Goal: Answer question/provide support: Share knowledge or assist other users

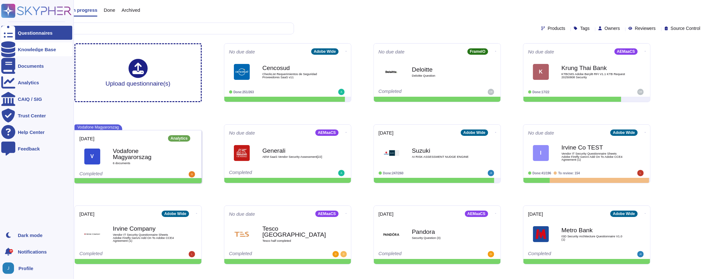
click at [16, 45] on div "Knowledge Base" at bounding box center [36, 49] width 71 height 14
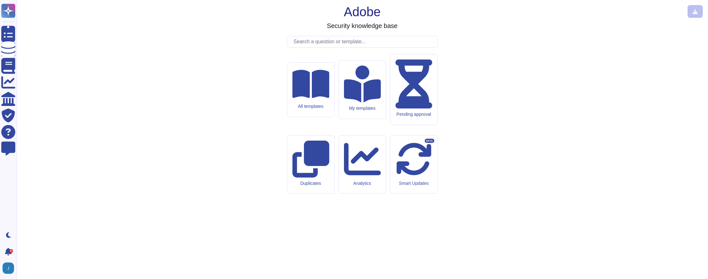
click at [353, 47] on input "text" at bounding box center [363, 41] width 147 height 11
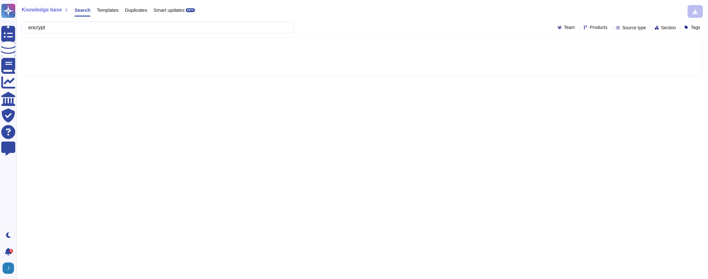
type input "encrypt"
click at [584, 21] on div "Knowledge base Search Templates Duplicates Smart updates BETA encrypt Team Prod…" at bounding box center [362, 139] width 691 height 279
click at [590, 28] on span "Products" at bounding box center [598, 27] width 17 height 4
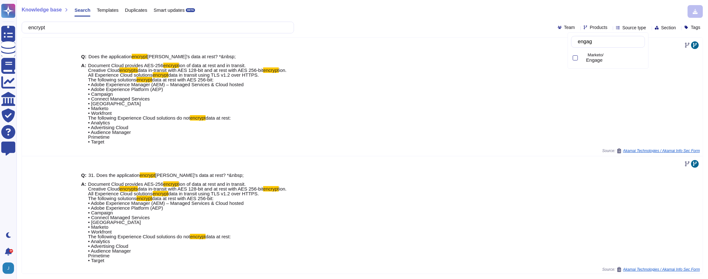
type input "engage"
click at [591, 59] on span "Engage" at bounding box center [594, 60] width 17 height 6
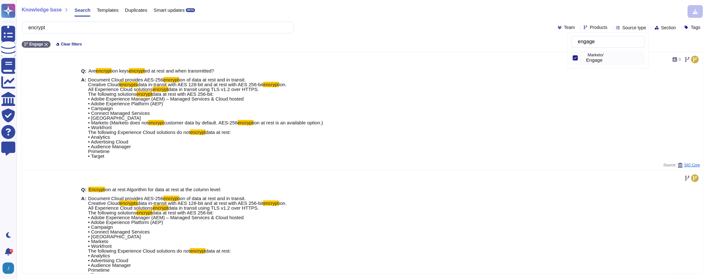
click at [489, 32] on div "encrypt Team Products Source type Section Tags" at bounding box center [362, 28] width 681 height 12
click at [626, 28] on span "Source type" at bounding box center [634, 27] width 24 height 4
click at [626, 91] on span "Templates" at bounding box center [631, 91] width 22 height 6
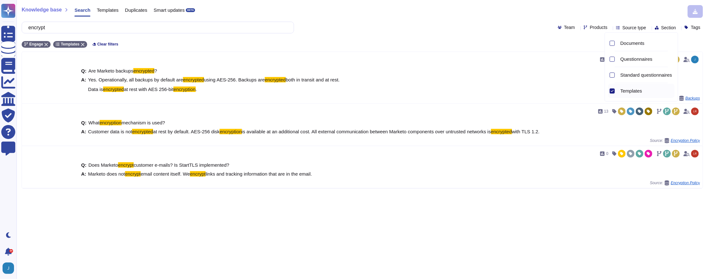
click at [433, 16] on div "Knowledge base Search Templates Duplicates Smart updates BETA" at bounding box center [360, 11] width 676 height 13
click at [104, 11] on span "Templates" at bounding box center [108, 10] width 22 height 5
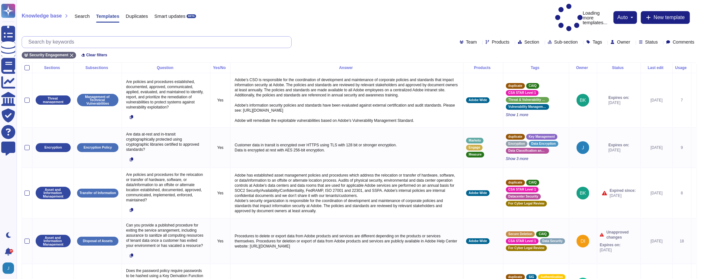
click at [76, 37] on input "text" at bounding box center [158, 42] width 266 height 11
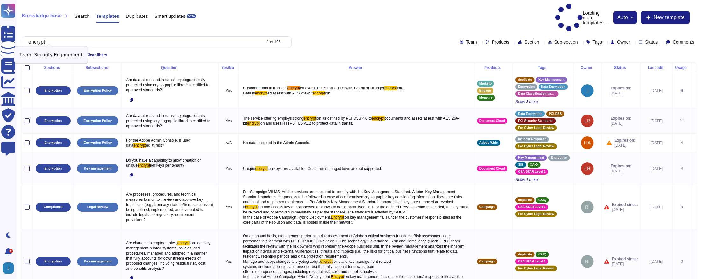
type input "encrypt"
click at [73, 53] on icon at bounding box center [72, 55] width 4 height 4
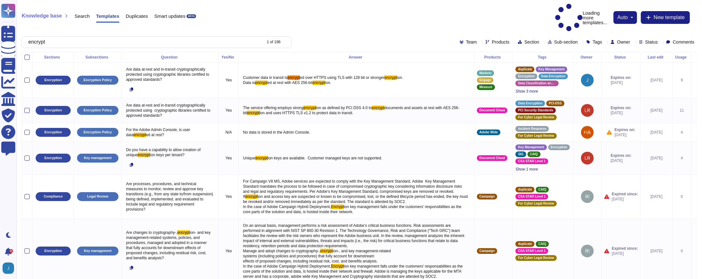
click at [492, 40] on span "Products" at bounding box center [500, 42] width 17 height 4
type input "engag"
click at [480, 59] on span "Engage" at bounding box center [484, 60] width 17 height 6
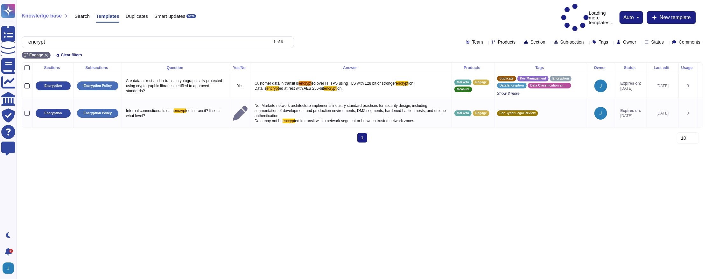
click at [386, 36] on div "encrypt 1 of 6 Team Products Section Sub-section Tags Owner Status Comments" at bounding box center [362, 42] width 681 height 12
click at [95, 37] on input "encrypt" at bounding box center [146, 42] width 242 height 11
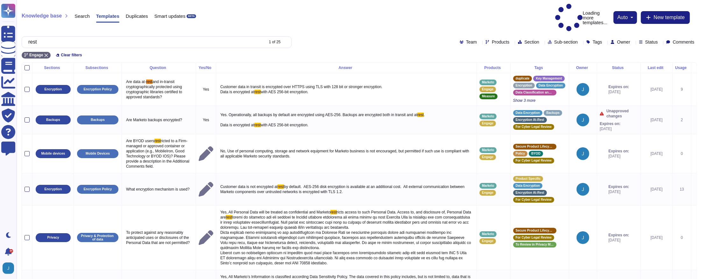
type input "rest"
click at [86, 13] on div "Search" at bounding box center [79, 17] width 22 height 13
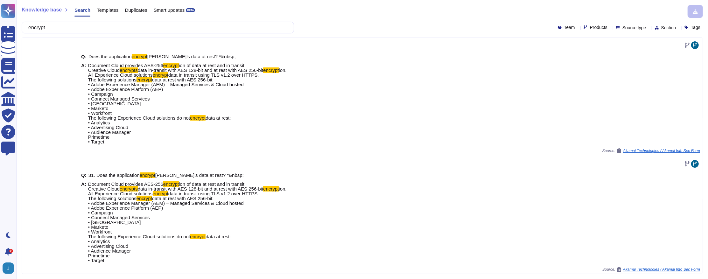
type input "encrypt"
click at [583, 27] on div "Products" at bounding box center [596, 27] width 26 height 5
type input "mark"
click at [574, 76] on div at bounding box center [575, 73] width 5 height 5
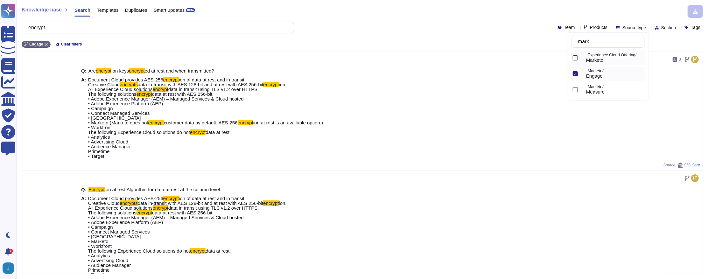
click at [573, 59] on div at bounding box center [575, 57] width 5 height 5
click at [468, 17] on div "Knowledge base Search Templates Duplicates Smart updates BETA" at bounding box center [360, 11] width 676 height 13
click at [622, 27] on span "Source type" at bounding box center [634, 27] width 24 height 4
click at [464, 37] on div "Engage Marketo Clear filters" at bounding box center [362, 42] width 681 height 10
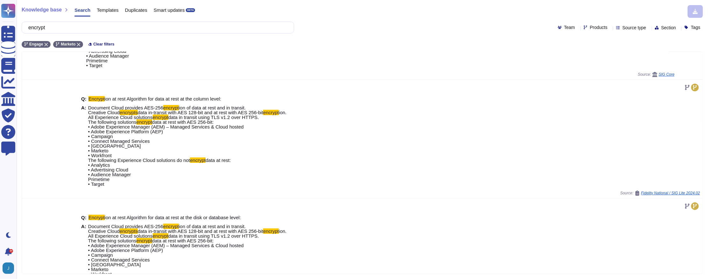
scroll to position [174, 0]
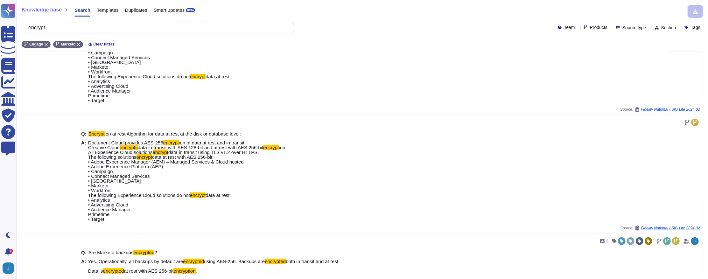
click at [624, 26] on span "Source type" at bounding box center [634, 27] width 24 height 4
click at [621, 89] on span "Templates" at bounding box center [631, 91] width 22 height 6
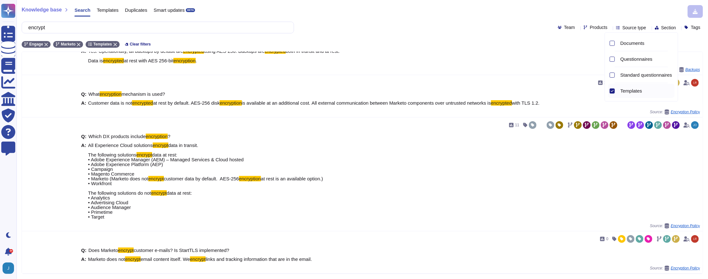
scroll to position [0, 0]
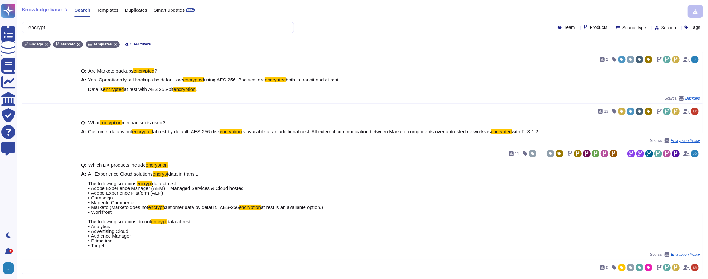
click at [419, 25] on div "encrypt Team Products Source type Section Tags" at bounding box center [362, 28] width 681 height 12
click at [92, 29] on input "encrypt" at bounding box center [156, 27] width 262 height 11
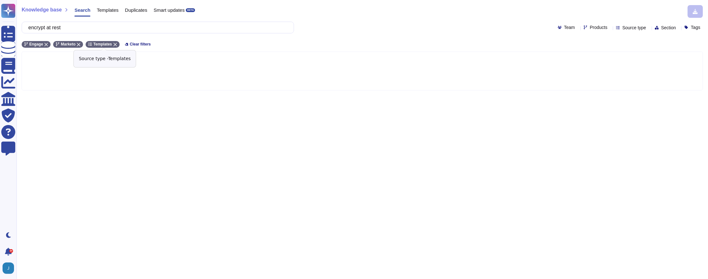
type input "encrypt at rest"
click at [117, 41] on div "Templates" at bounding box center [103, 44] width 34 height 7
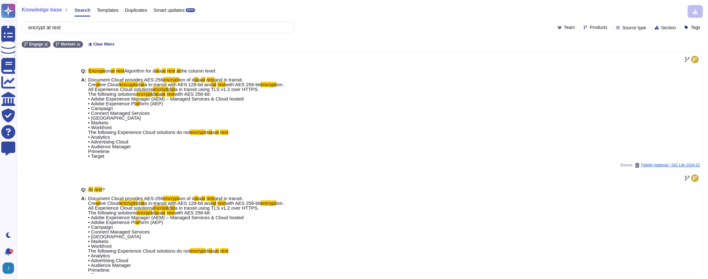
click at [590, 25] on span "Products" at bounding box center [598, 27] width 17 height 4
click at [622, 26] on span "Source type" at bounding box center [634, 27] width 24 height 4
click at [620, 90] on div "Templates" at bounding box center [646, 91] width 57 height 6
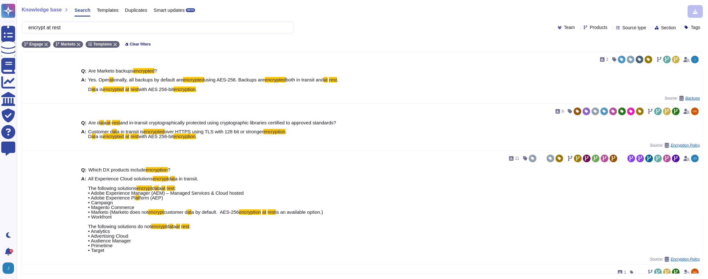
click at [447, 36] on div "Knowledge base Search Templates Duplicates Smart updates BETA encrypt at rest T…" at bounding box center [362, 139] width 691 height 279
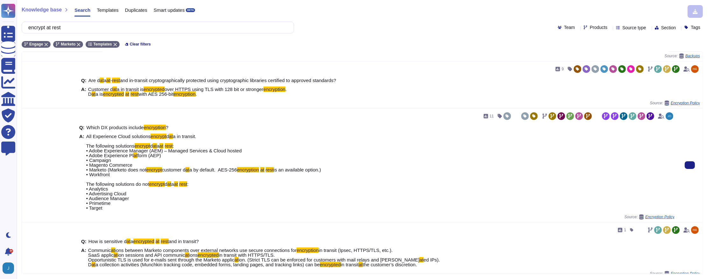
scroll to position [90, 0]
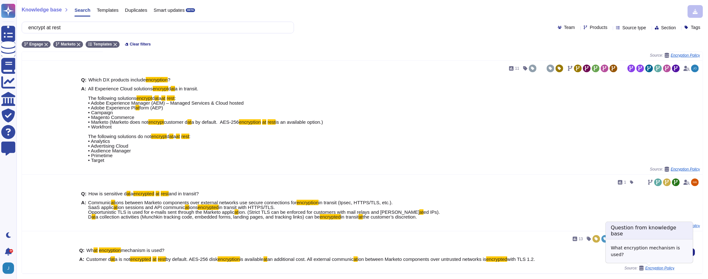
click at [661, 269] on span "Encryption Policy" at bounding box center [659, 268] width 29 height 4
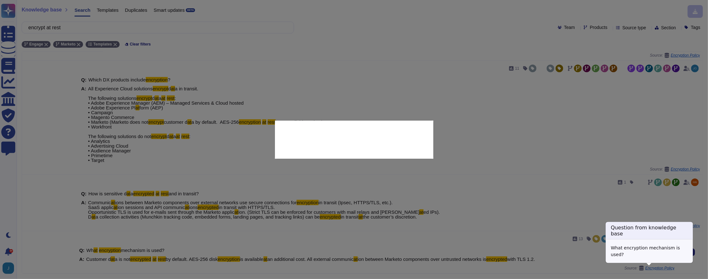
type textarea "What encryption mechanism is used?"
type textarea "Customer data is not encrypted at rest by default. AES-256 disk encryption is a…"
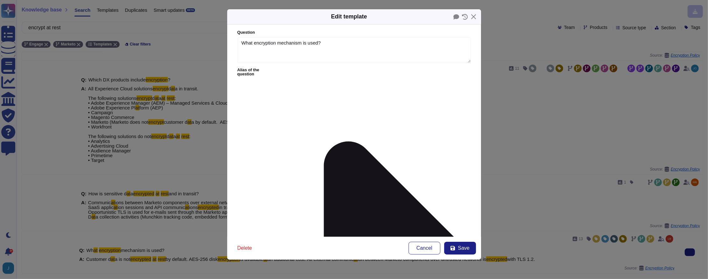
type textarea "What encryption mechanism is used?"
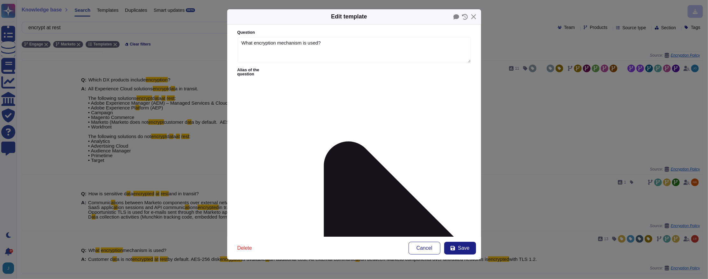
drag, startPoint x: 275, startPoint y: 98, endPoint x: 354, endPoint y: 92, distance: 79.2
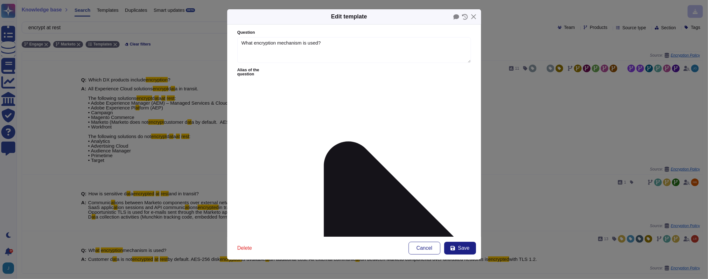
click at [457, 249] on button "Save" at bounding box center [460, 248] width 32 height 13
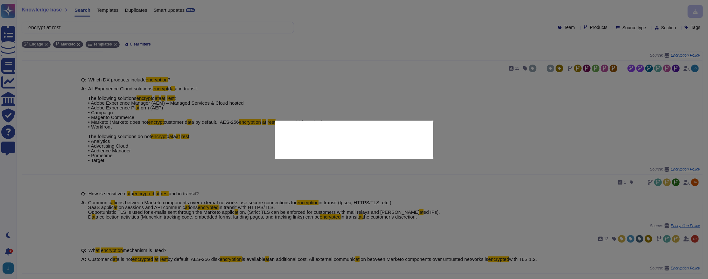
type textarea "Customer data is not encrypted at rest by default. AES-256 disk encryption is a…"
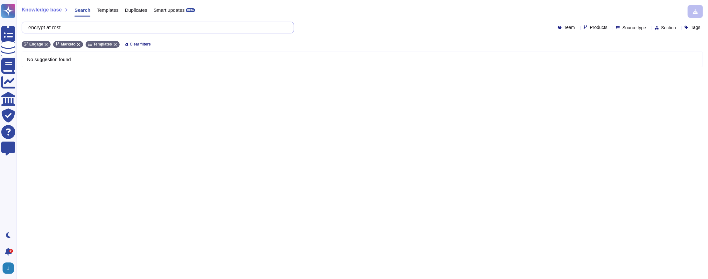
click at [115, 27] on input "encrypt at rest" at bounding box center [156, 27] width 262 height 11
click at [117, 43] on icon at bounding box center [115, 45] width 4 height 4
click at [103, 25] on input "encrypt at rest" at bounding box center [156, 27] width 262 height 11
drag, startPoint x: 71, startPoint y: 27, endPoint x: -13, endPoint y: 25, distance: 84.3
click at [0, 25] on html "Questionnaires Knowledge Base Documents Analytics CAIQ / SIG Trust Center Help …" at bounding box center [354, 139] width 708 height 279
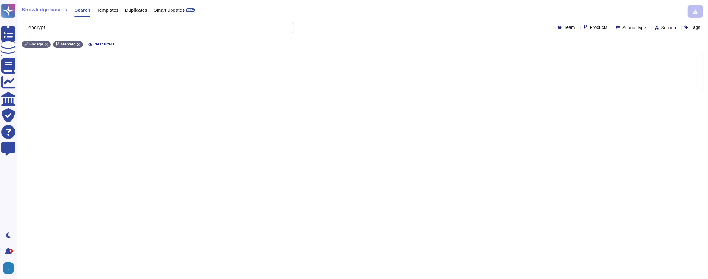
type input "encrypt"
click at [111, 11] on span "Templates" at bounding box center [108, 10] width 22 height 5
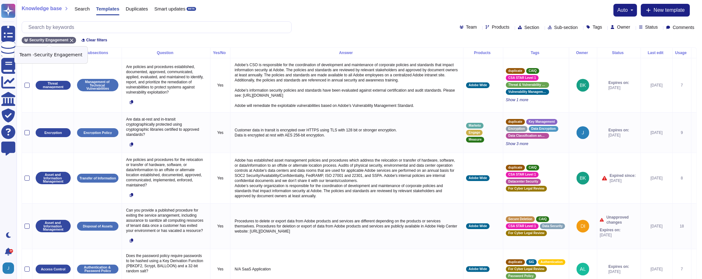
click at [70, 42] on icon at bounding box center [72, 40] width 4 height 4
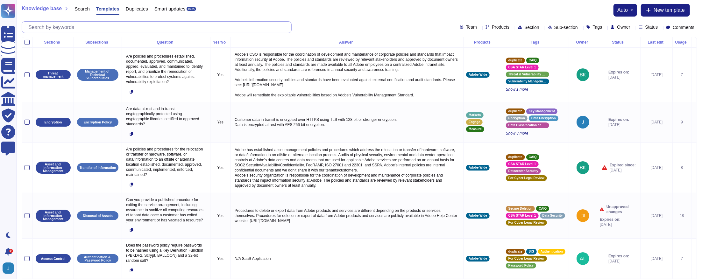
click at [73, 30] on input "text" at bounding box center [158, 27] width 266 height 11
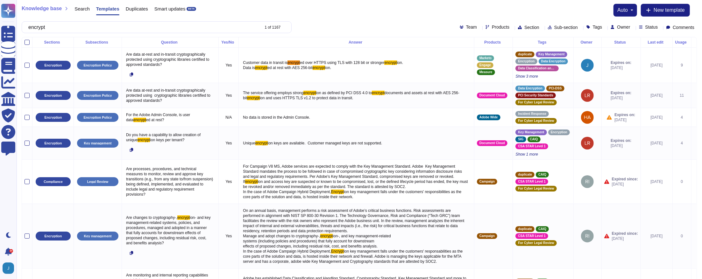
type input "encrypt"
click at [492, 25] on span "Products" at bounding box center [500, 27] width 17 height 4
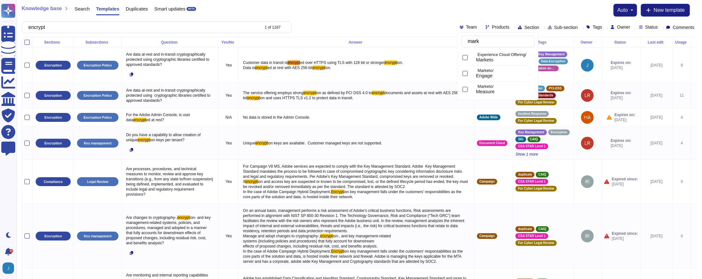
type input "marke"
click at [468, 72] on div "Marketo/ Engage" at bounding box center [498, 73] width 74 height 14
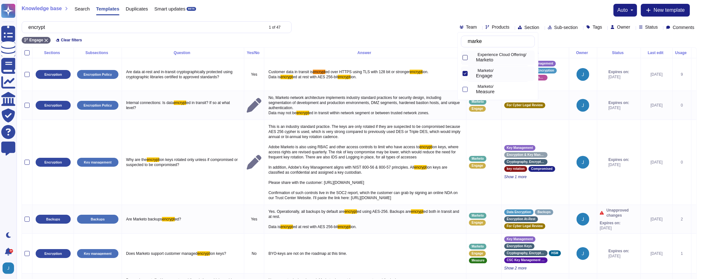
click at [465, 57] on div at bounding box center [464, 57] width 5 height 5
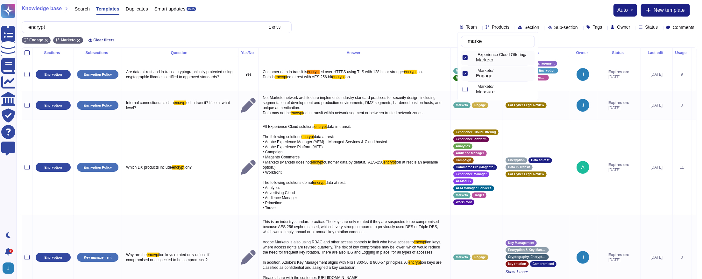
click at [361, 32] on div "encrypt 1 of 53 Team Products Section Sub-section Tags Owner Status Comments" at bounding box center [359, 27] width 675 height 12
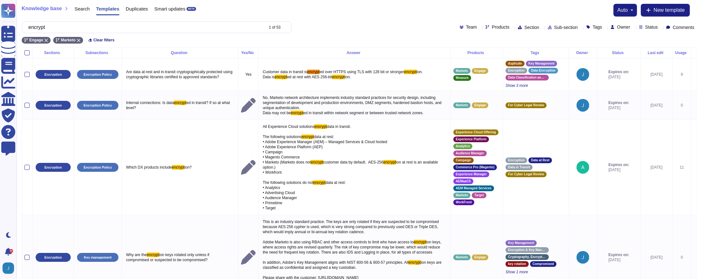
click at [358, 15] on div "Knowledge base Search Templates Duplicates Smart updates BETA auto New template" at bounding box center [359, 10] width 675 height 13
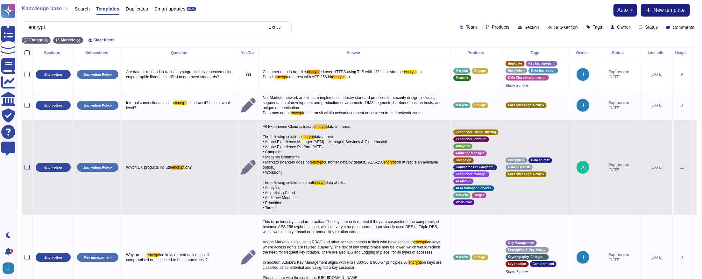
click at [694, 168] on icon at bounding box center [694, 168] width 0 height 0
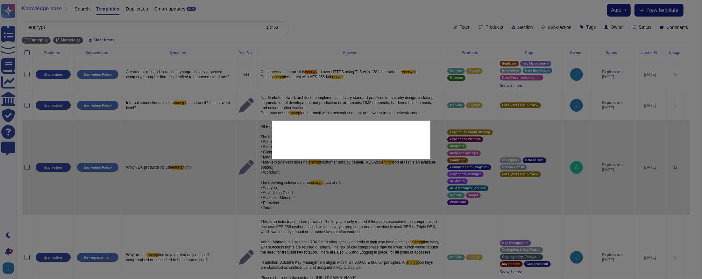
type textarea "Which DX products include encryption?"
type textarea "All Experience Cloud solutions encrypt data in transit. The following solutions…"
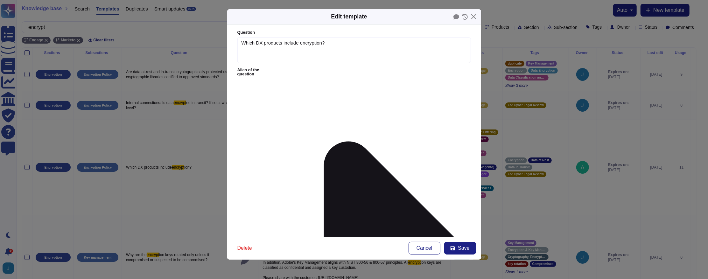
type textarea "Which DX products include encryption?"
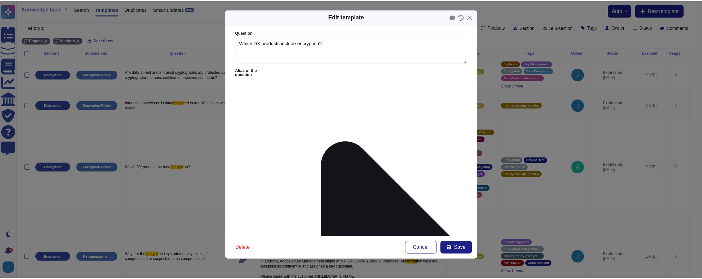
scroll to position [45, 0]
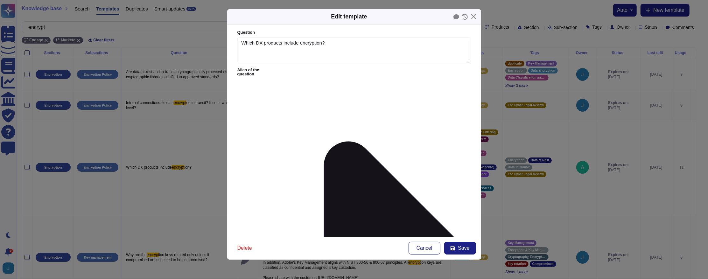
drag, startPoint x: 299, startPoint y: 103, endPoint x: 265, endPoint y: 95, distance: 35.0
click at [461, 246] on span "Save" at bounding box center [463, 248] width 11 height 5
type textarea "All Experience Cloud solutions encrypt data in transit. The following solutions…"
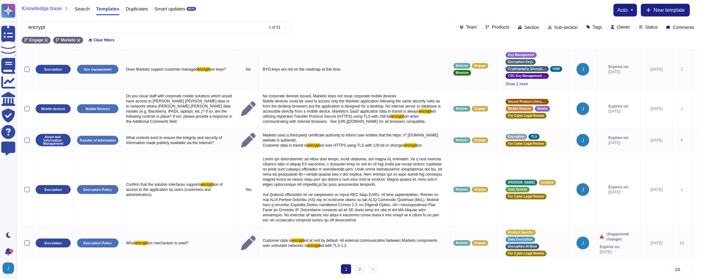
scroll to position [312, 0]
click at [372, 269] on span "›" at bounding box center [373, 269] width 2 height 5
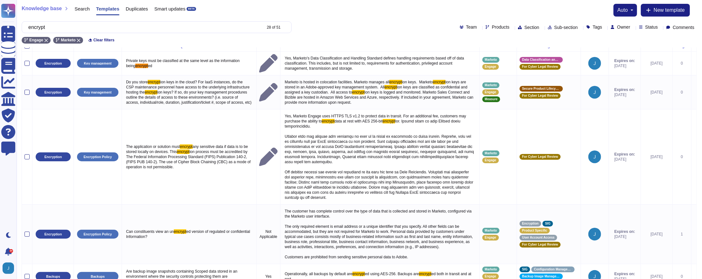
scroll to position [0, 0]
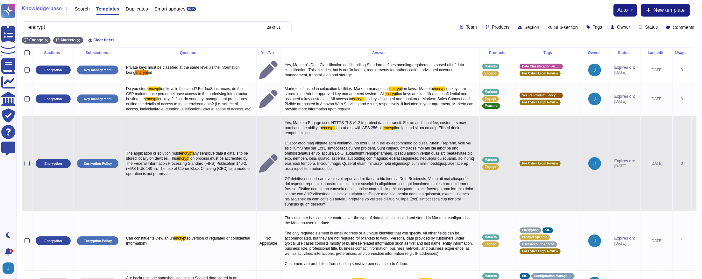
click at [694, 164] on icon at bounding box center [694, 164] width 0 height 0
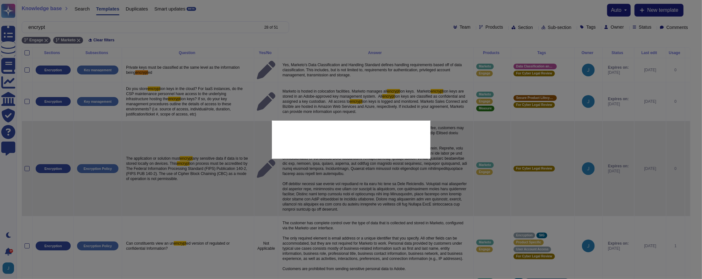
type textarea "The application or solution must encrypt any sensitive data if data is to be st…"
type textarea "Yes, Marketo Engage uses HTTPS TLS v1.2 to protect data in transit. For an addi…"
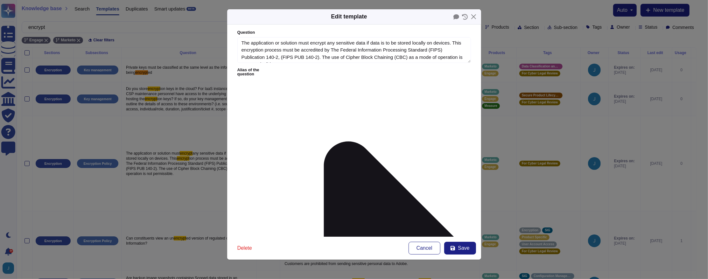
type textarea "The application or solution must encrypt any sensitive data if data is to be st…"
drag, startPoint x: 393, startPoint y: 92, endPoint x: 325, endPoint y: 100, distance: 67.9
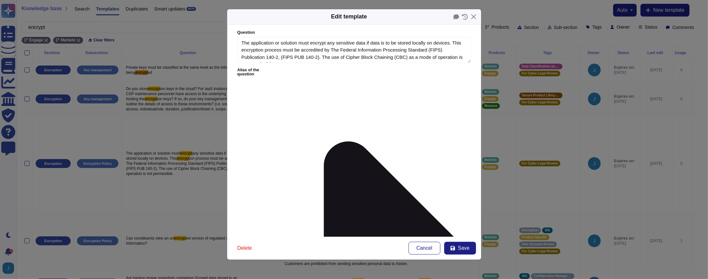
drag, startPoint x: 437, startPoint y: 98, endPoint x: 321, endPoint y: 99, distance: 116.1
click at [464, 250] on span "Save" at bounding box center [463, 248] width 11 height 5
type textarea "Yes, Marketo Engage uses HTTPS TLS v1.2 to protect data in transit. For an addi…"
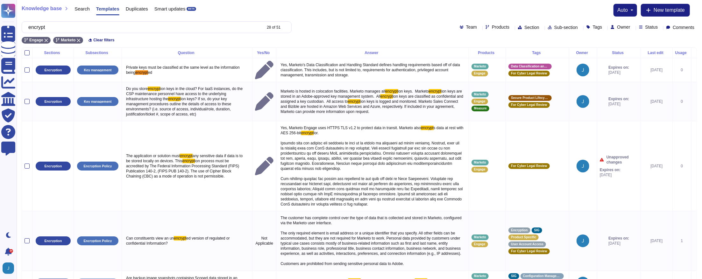
click at [90, 8] on span "Search" at bounding box center [81, 8] width 15 height 5
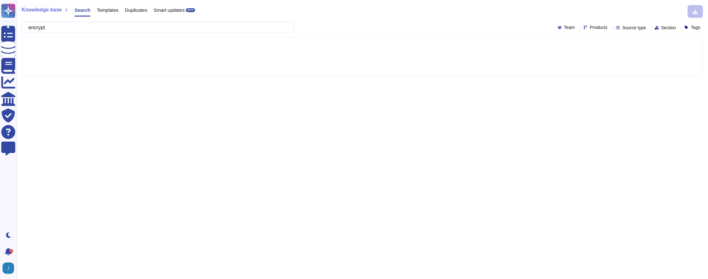
type input "encrypt"
click at [590, 28] on span "Products" at bounding box center [598, 27] width 17 height 4
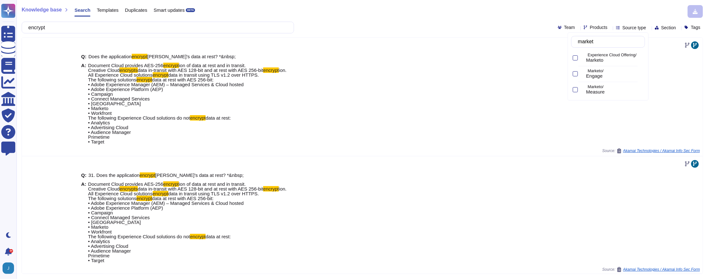
type input "marketo"
click at [575, 74] on div at bounding box center [575, 73] width 5 height 5
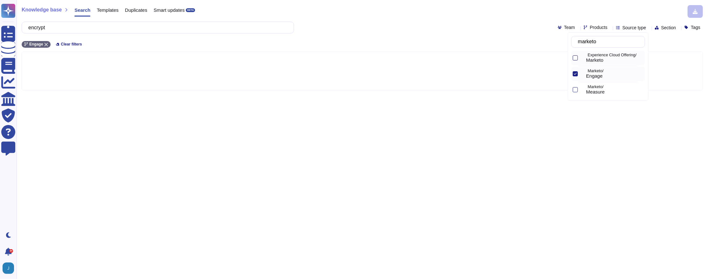
click at [574, 59] on div at bounding box center [575, 57] width 5 height 5
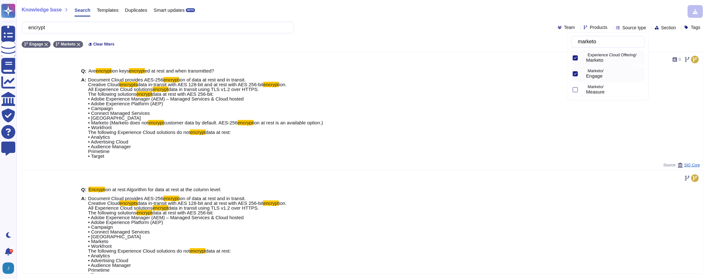
click at [459, 23] on div "encrypt Team Products Source type Section Tags" at bounding box center [362, 28] width 681 height 12
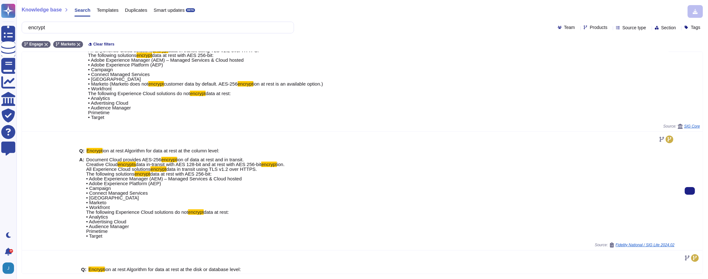
scroll to position [30, 0]
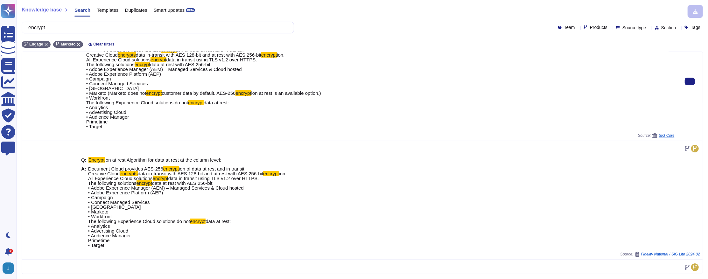
click at [661, 135] on span "SIG Core" at bounding box center [667, 136] width 16 height 4
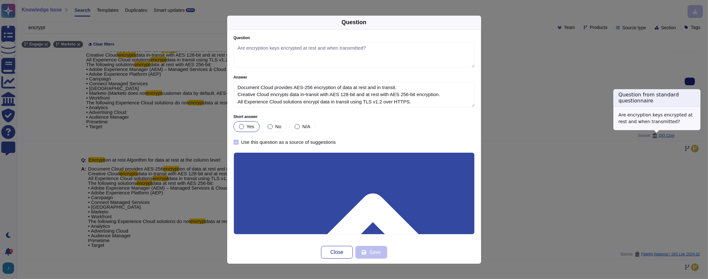
type textarea "Are encryption keys encrypted at rest and when transmitted?"
type textarea "Document Cloud provides AES-256 encryption of data at rest and in transit. Crea…"
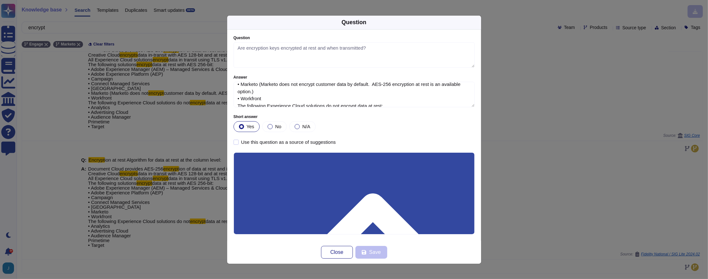
scroll to position [69, 0]
click at [637, 101] on div "Question Question Are encryption keys encrypted at rest and when transmitted? A…" at bounding box center [354, 139] width 708 height 279
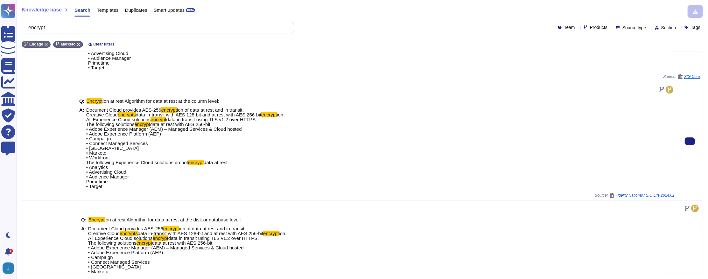
scroll to position [90, 0]
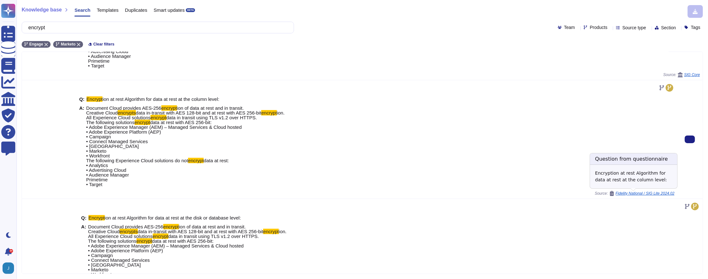
click at [660, 193] on span "Fidelity National / SIG Lite 2024.02" at bounding box center [645, 194] width 59 height 4
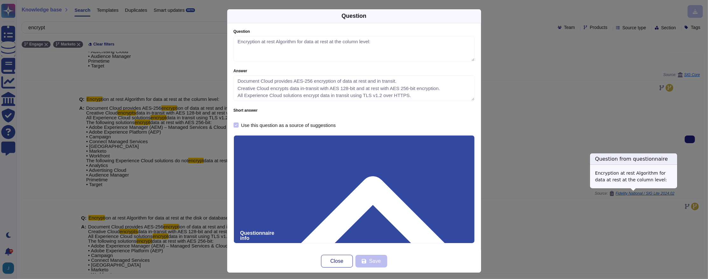
type textarea "Encryption at rest Algorithm for data at rest at the column level:"
type textarea "Document Cloud provides AES-256 encryption of data at rest and in transit. Crea…"
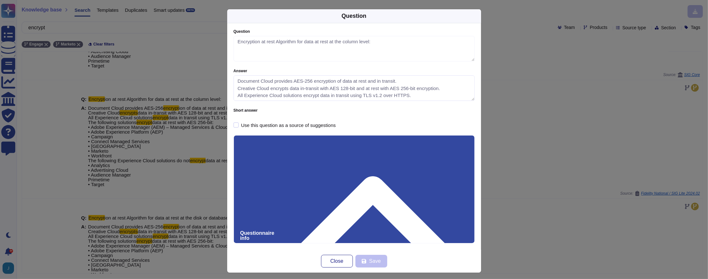
click at [370, 90] on textarea "Document Cloud provides AES-256 encryption of data at rest and in transit. Crea…" at bounding box center [354, 87] width 241 height 25
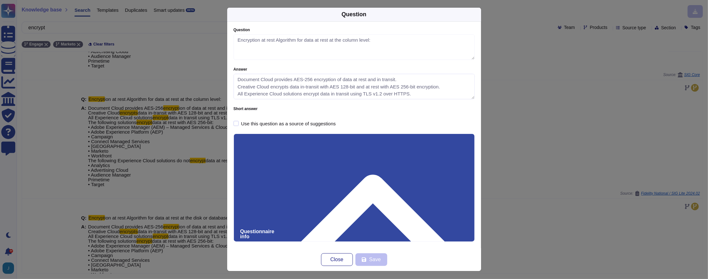
scroll to position [3, 0]
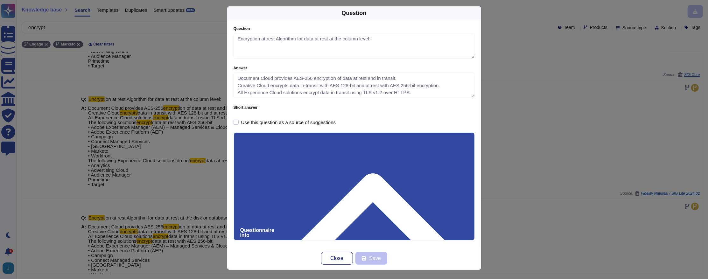
click at [578, 143] on div "Question Question Encryption at rest Algorithm for data at rest at the column l…" at bounding box center [354, 139] width 708 height 279
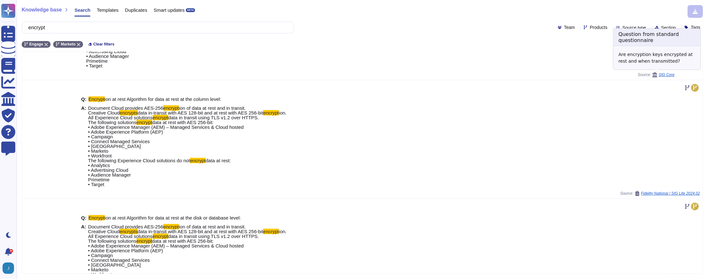
click at [661, 75] on span "SIG Core" at bounding box center [667, 75] width 16 height 4
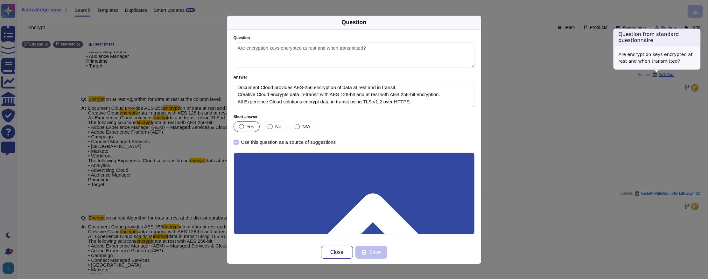
type textarea "Are encryption keys encrypted at rest and when transmitted?"
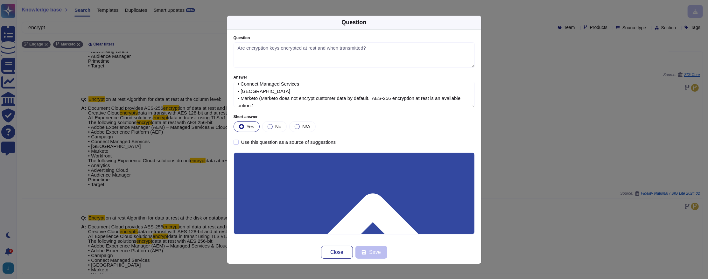
scroll to position [59, 0]
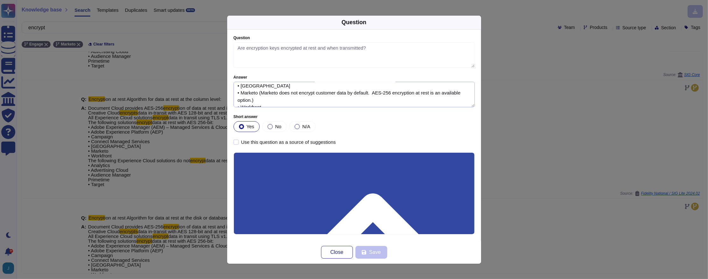
drag, startPoint x: 262, startPoint y: 94, endPoint x: 282, endPoint y: 97, distance: 20.3
click at [282, 97] on textarea "Document Cloud provides AES-256 encryption of data at rest and in transit. Crea…" at bounding box center [354, 94] width 241 height 25
type textarea "Document Cloud provides AES-256 encryption of data at rest and in transit. Crea…"
click at [374, 251] on span "Save" at bounding box center [374, 252] width 11 height 5
click at [541, 179] on div "Question Question Are encryption keys encrypted at rest and when transmitted? A…" at bounding box center [354, 139] width 708 height 279
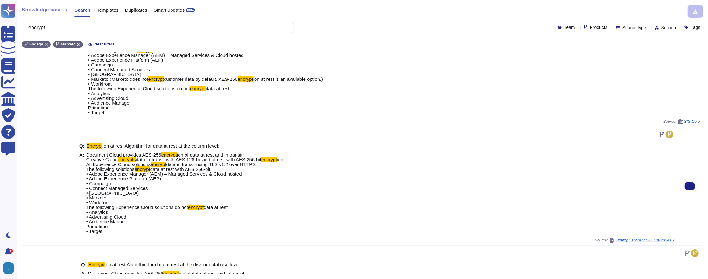
scroll to position [0, 0]
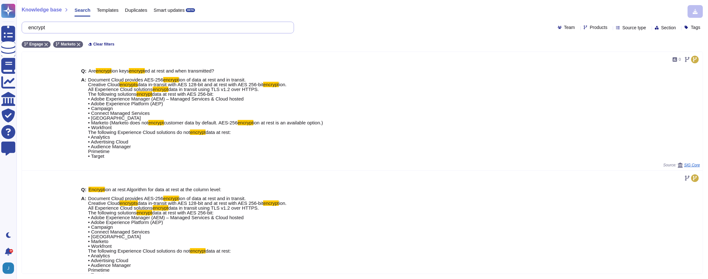
click at [143, 24] on input "encrypt" at bounding box center [156, 27] width 262 height 11
click at [113, 25] on input "encrypt" at bounding box center [156, 27] width 262 height 11
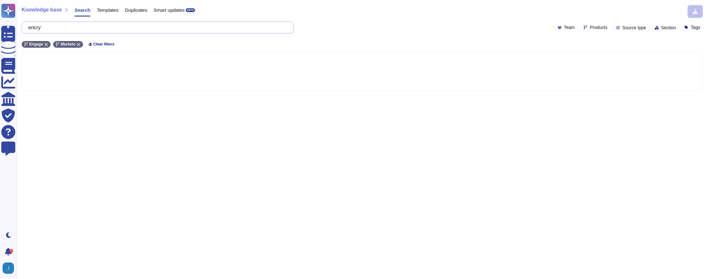
type input "encrypt"
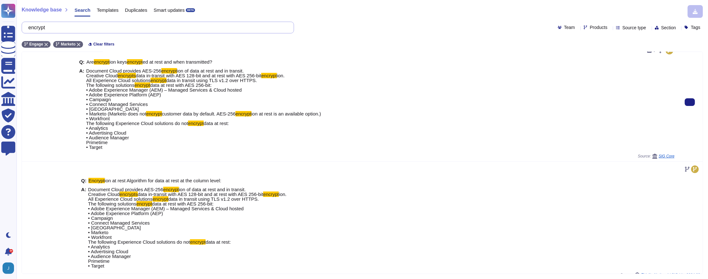
scroll to position [18, 0]
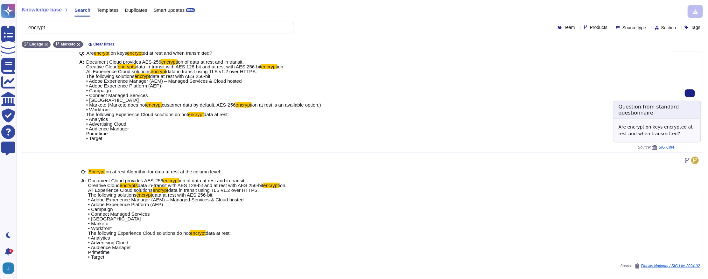
click at [660, 145] on span "SIG Core" at bounding box center [667, 147] width 16 height 4
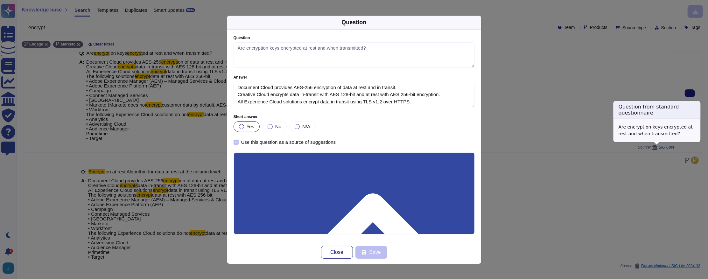
type textarea "Are encryption keys encrypted at rest and when transmitted?"
type textarea "Document Cloud provides AES-256 encryption of data at rest and in transit. Crea…"
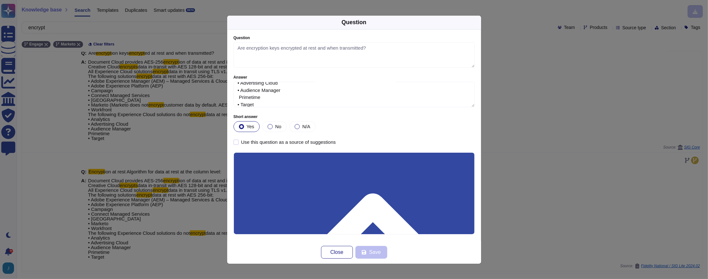
scroll to position [101, 0]
click at [338, 250] on span "Close" at bounding box center [336, 252] width 13 height 5
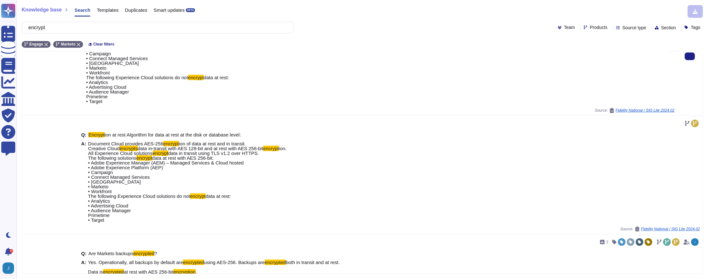
scroll to position [175, 0]
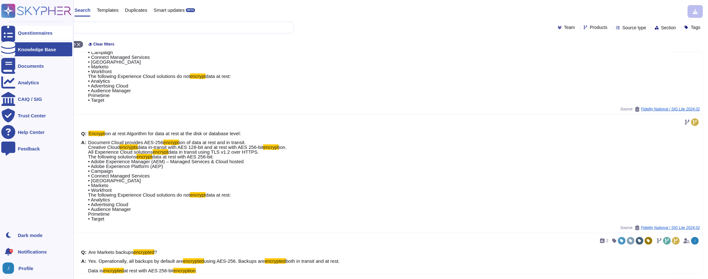
click at [11, 33] on div at bounding box center [8, 33] width 14 height 14
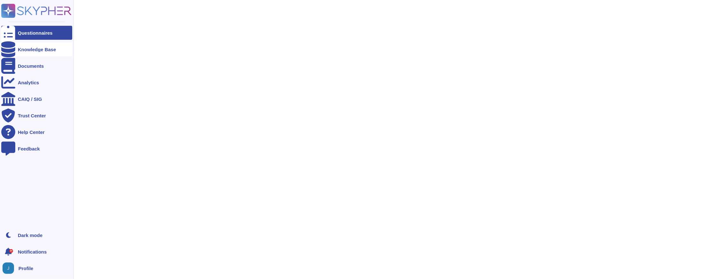
click at [14, 52] on div at bounding box center [8, 49] width 14 height 14
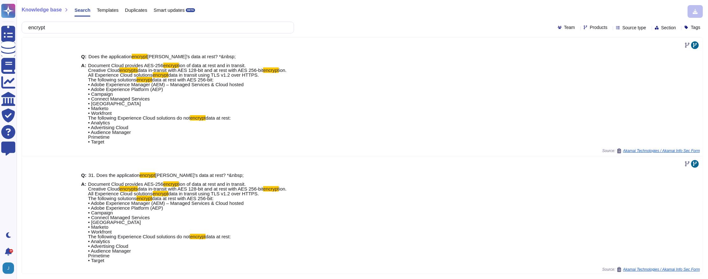
type input "encrypt"
click at [590, 28] on span "Products" at bounding box center [598, 27] width 17 height 4
type input "marketo"
click at [570, 59] on div "marketo Experience Cloud Offering/ Marketo Marketo/ Engage Marketo/ Measure" at bounding box center [608, 66] width 81 height 68
click at [577, 57] on div at bounding box center [575, 57] width 5 height 5
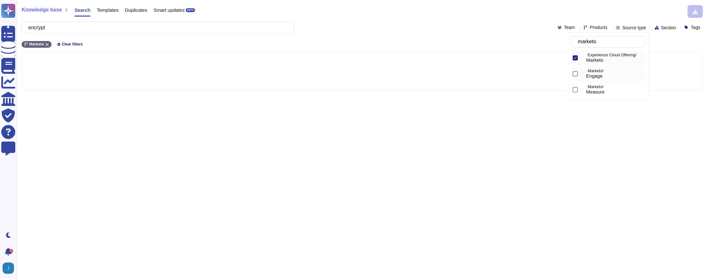
click at [576, 75] on div at bounding box center [575, 73] width 5 height 5
click at [505, 22] on div "encrypt Team Products Source type Section Tags" at bounding box center [362, 28] width 681 height 12
